Goal: Task Accomplishment & Management: Complete application form

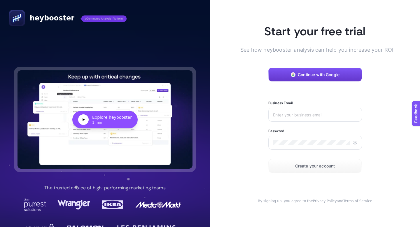
click at [310, 75] on span "Continue with Google" at bounding box center [319, 74] width 42 height 5
click at [313, 73] on span "Continue with Google" at bounding box center [319, 74] width 42 height 5
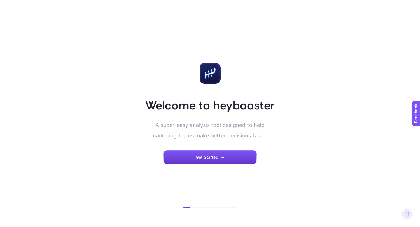
click at [221, 156] on icon "button" at bounding box center [223, 158] width 4 height 4
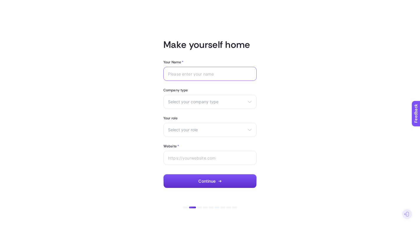
click at [174, 74] on input "Your Name *" at bounding box center [210, 74] width 84 height 5
